Goal: Transaction & Acquisition: Subscribe to service/newsletter

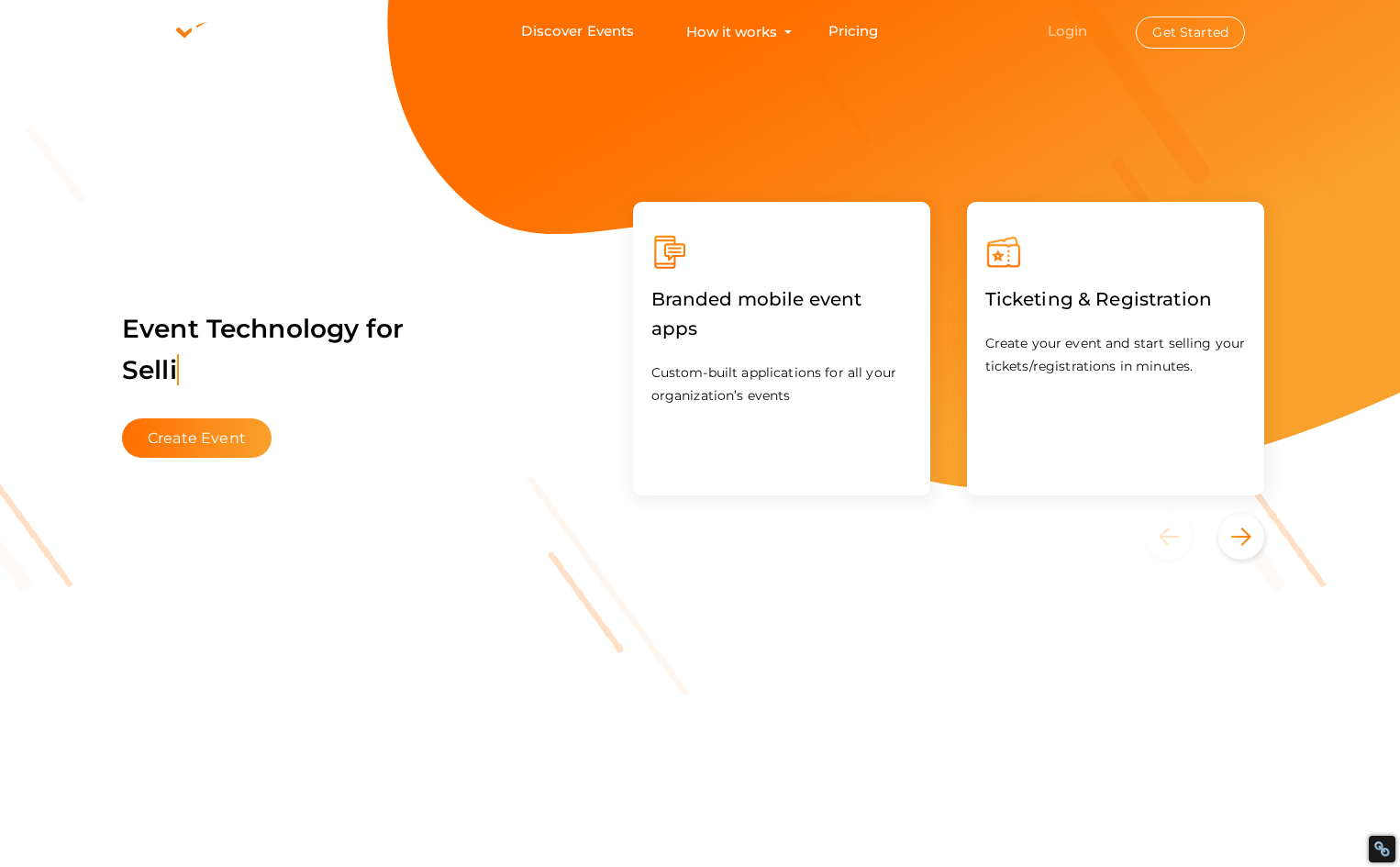
click at [1077, 25] on link "Login" at bounding box center [1067, 31] width 40 height 18
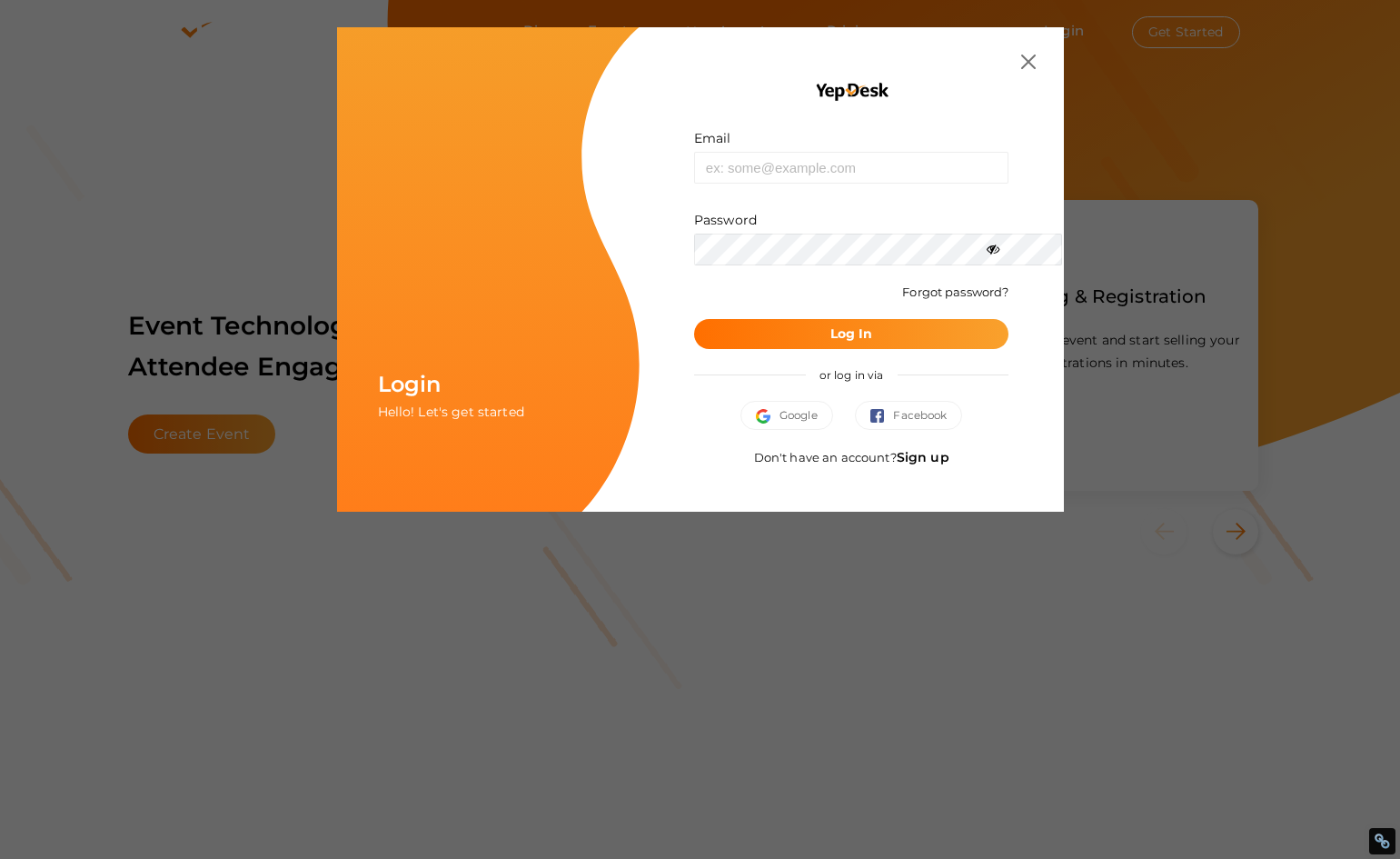
click at [949, 456] on link "Sign up" at bounding box center [922, 458] width 52 height 17
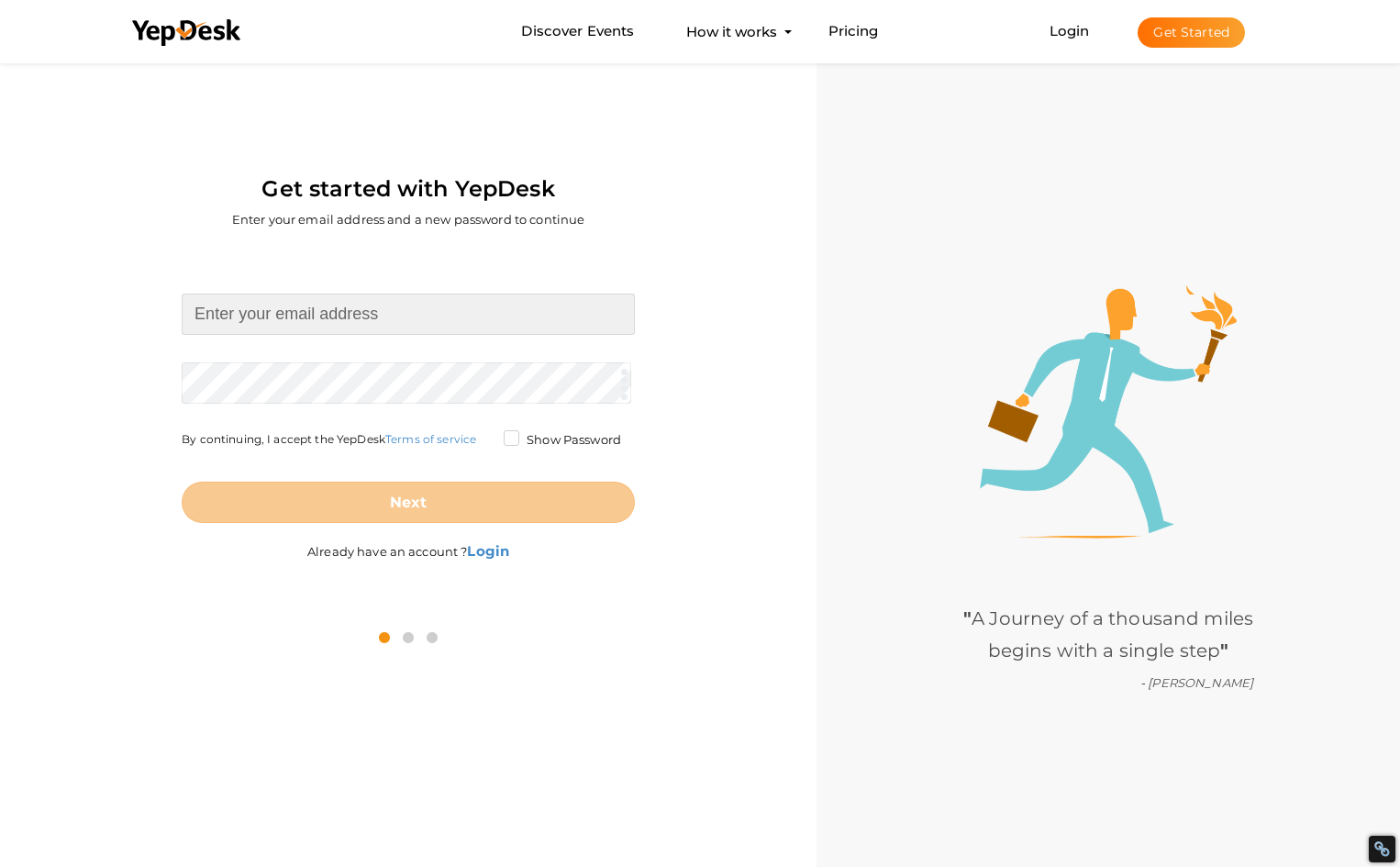
click at [318, 315] on input at bounding box center [408, 314] width 454 height 41
type input "tradersx45@gmail.com"
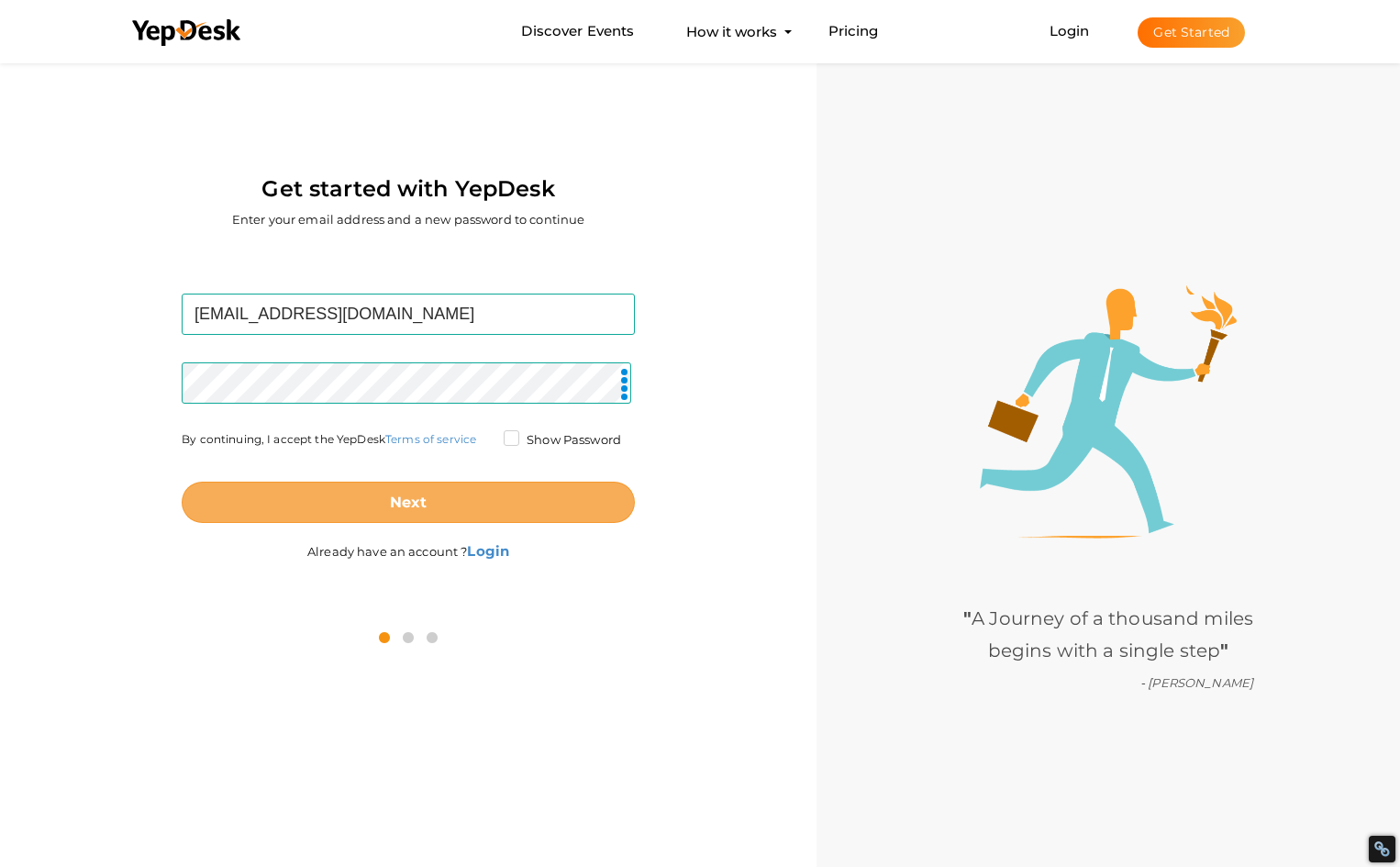
click at [337, 504] on button "Next" at bounding box center [408, 502] width 454 height 41
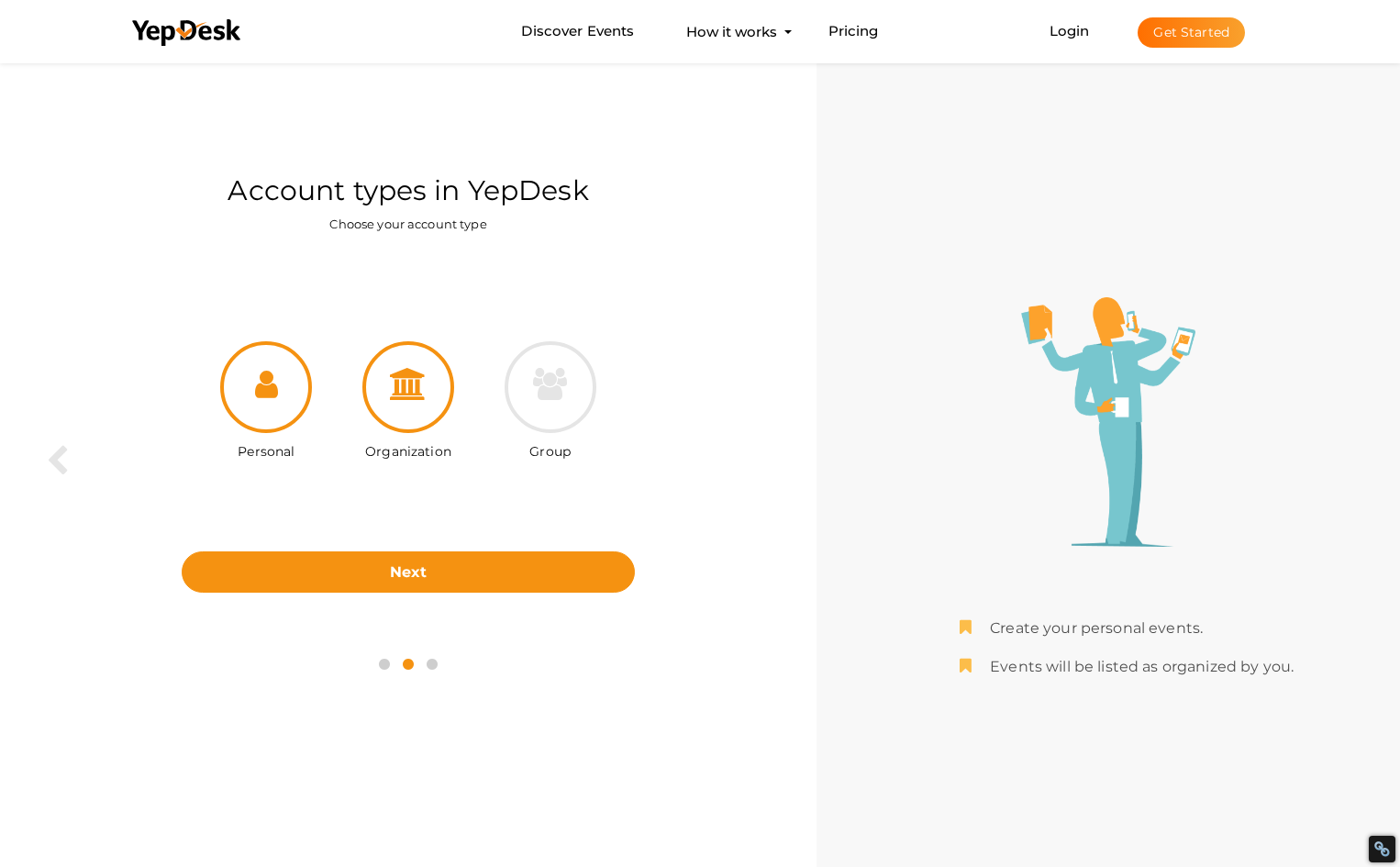
click at [405, 389] on icon at bounding box center [407, 384] width 36 height 33
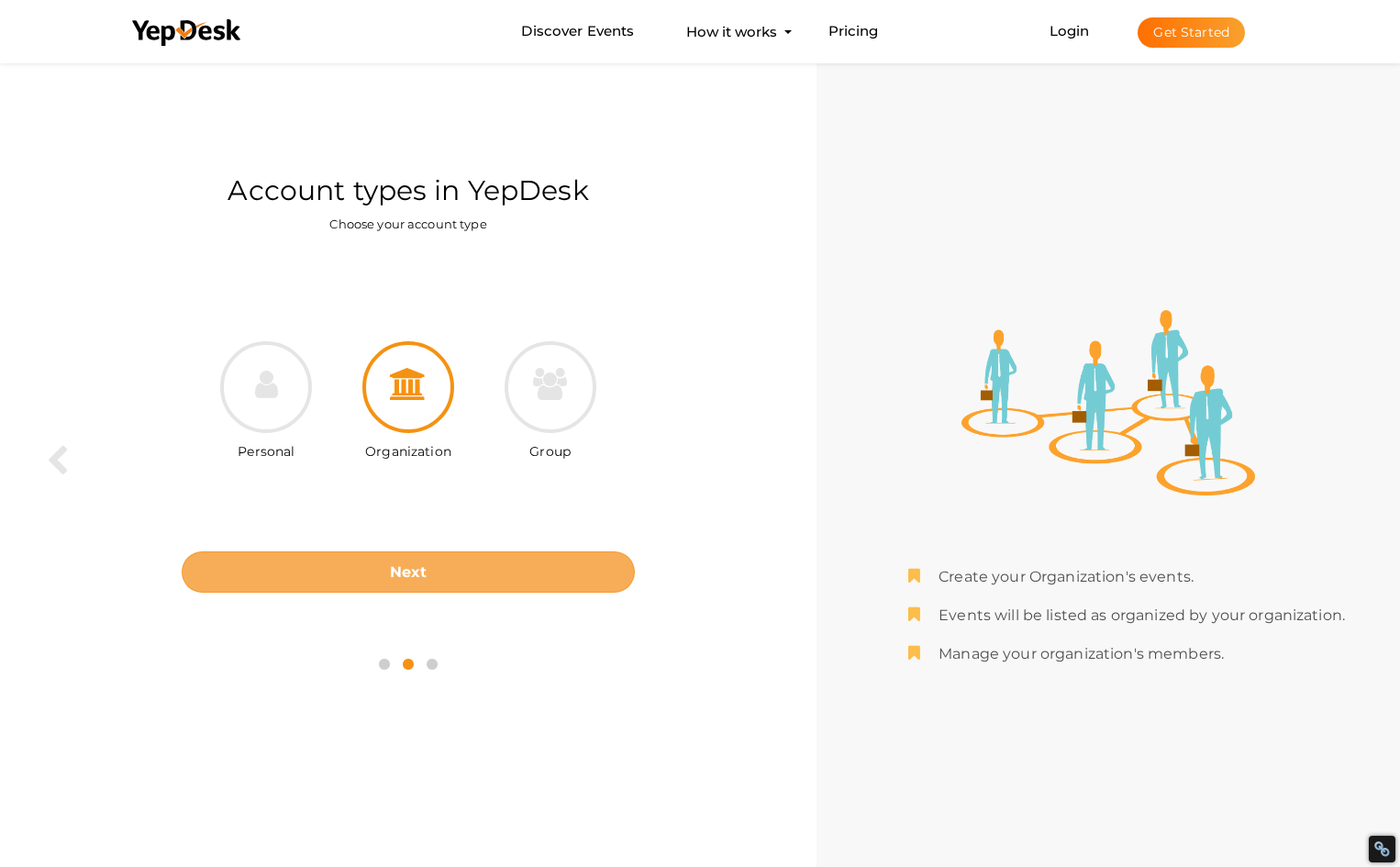
click at [478, 563] on button "Next" at bounding box center [408, 571] width 454 height 41
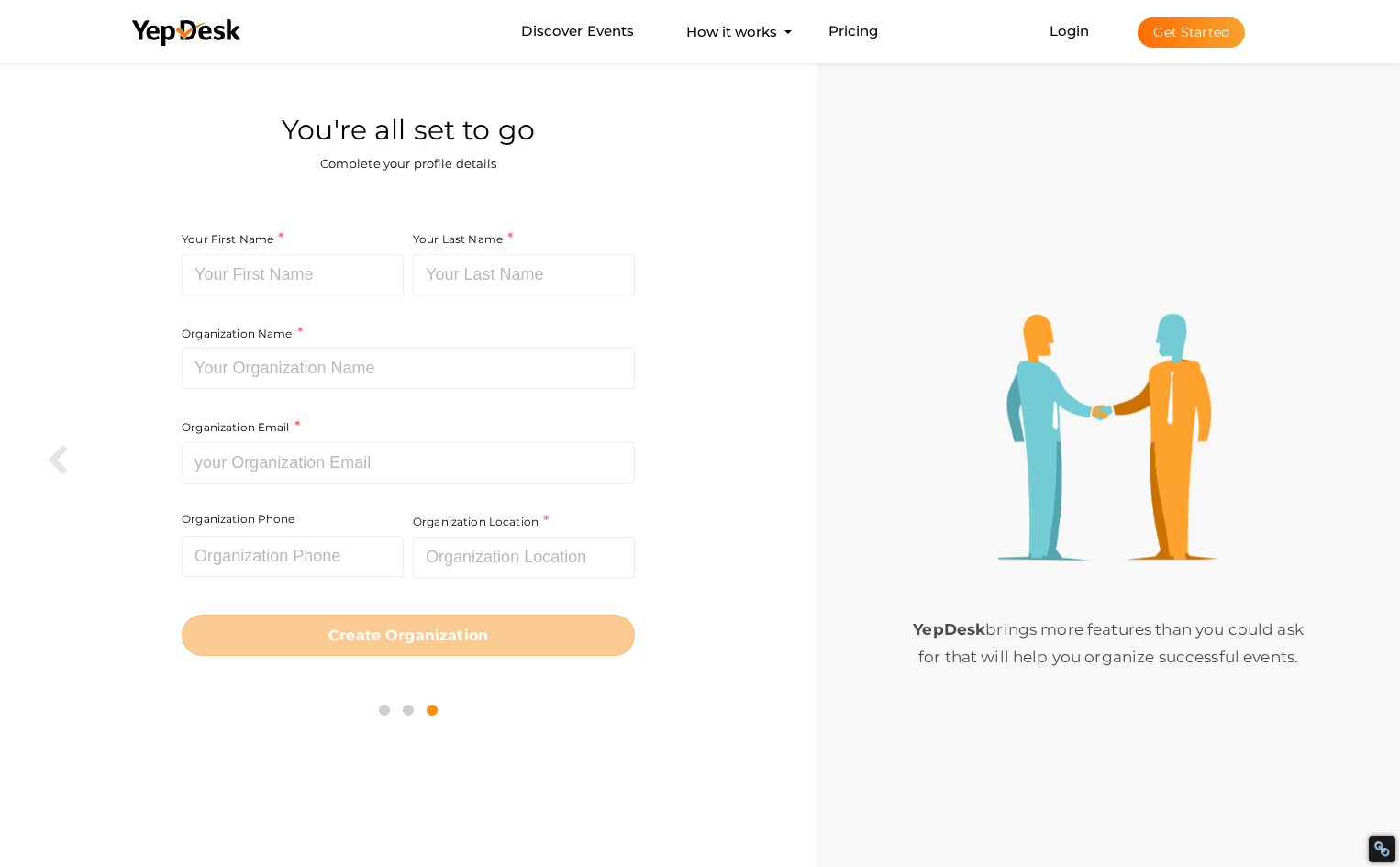
click at [360, 296] on div "Your First Name Required. Must contain letters only. Must be between 2 and 20 c…" at bounding box center [295, 276] width 227 height 95
click at [358, 293] on input at bounding box center [292, 274] width 222 height 41
paste input "10XTradersAI"
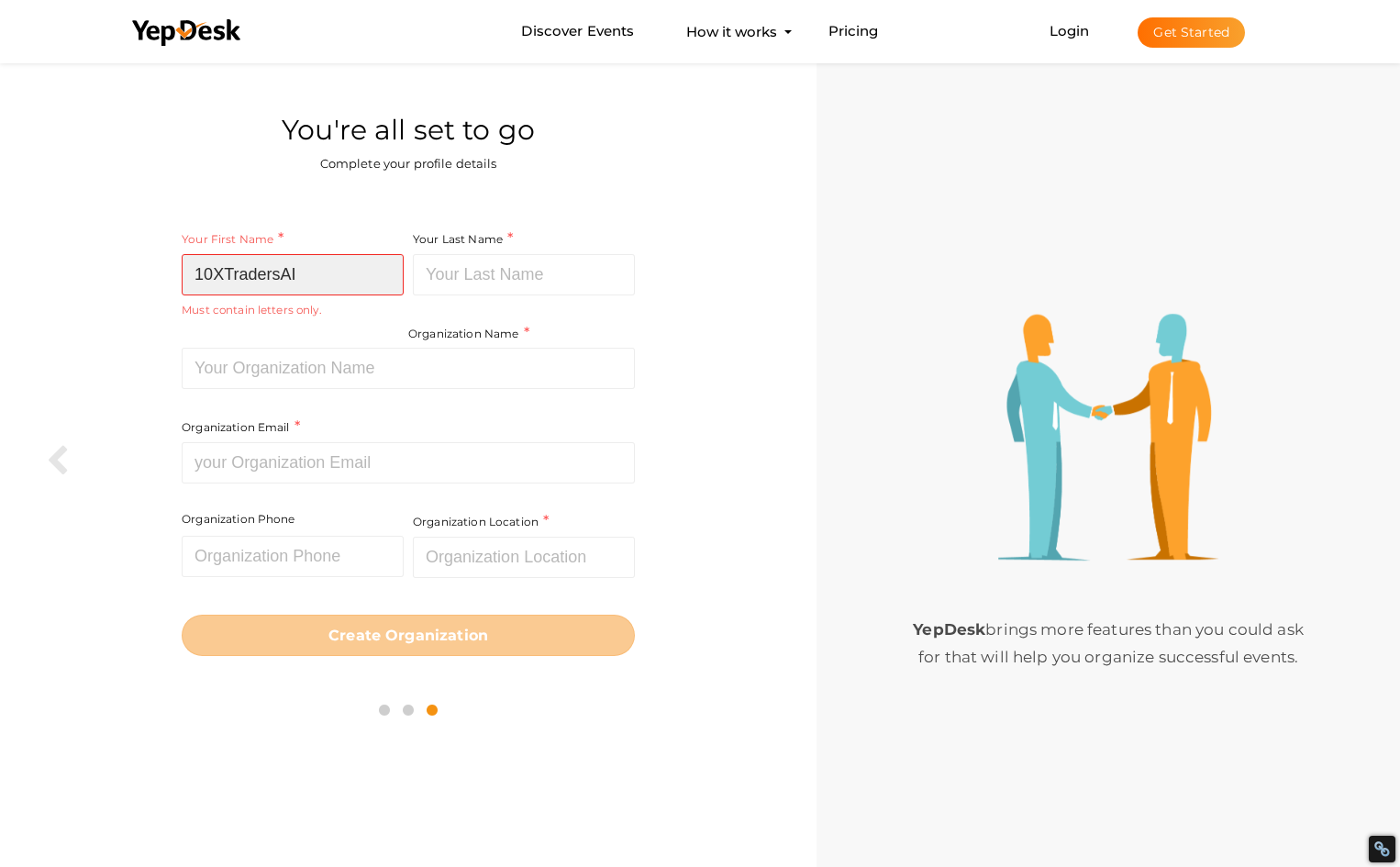
type input "10XTradersAI"
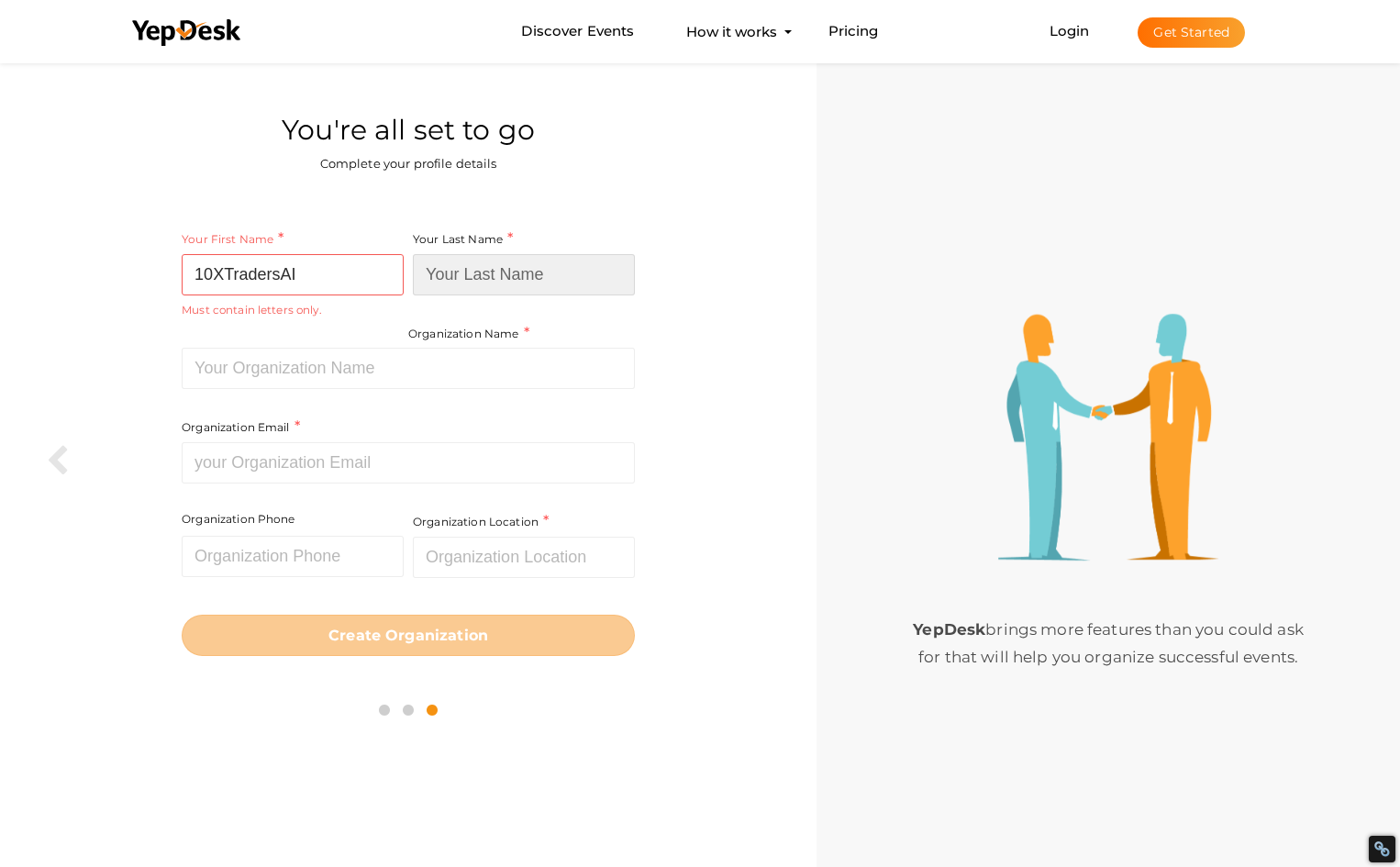
type input "("
